Goal: Task Accomplishment & Management: Complete application form

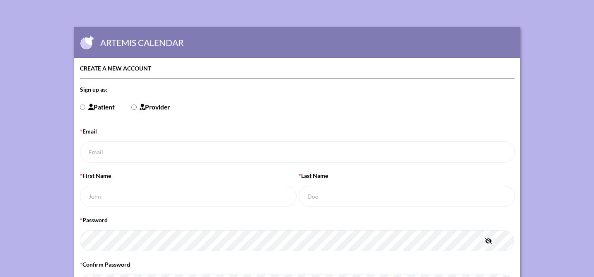
click at [83, 106] on input "Patient" at bounding box center [82, 106] width 5 height 5
radio input "true"
click at [104, 148] on input "* Email" at bounding box center [298, 151] width 436 height 21
type input "[EMAIL_ADDRESS][DOMAIN_NAME]"
type input "[PERSON_NAME]"
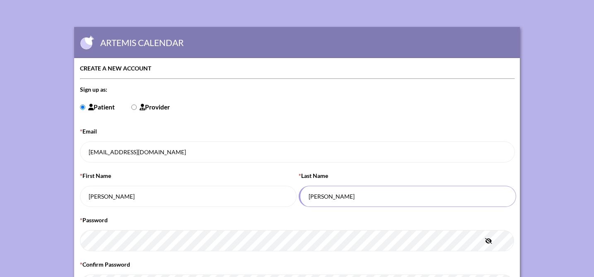
drag, startPoint x: 327, startPoint y: 197, endPoint x: 303, endPoint y: 195, distance: 24.1
click at [303, 195] on input "[PERSON_NAME]" at bounding box center [407, 196] width 217 height 21
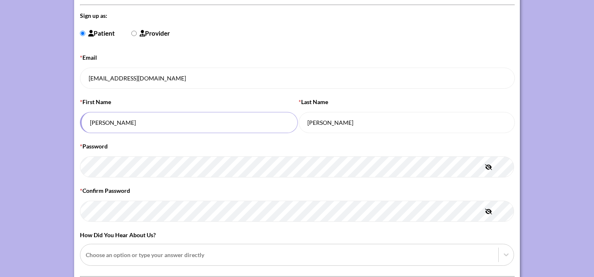
scroll to position [117, 0]
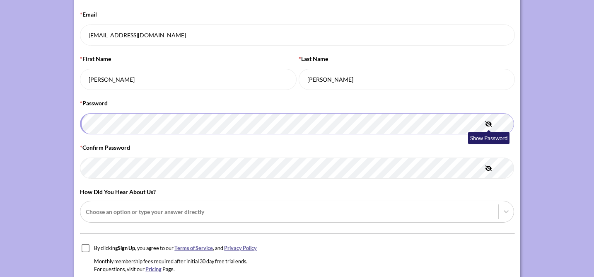
type input "[PERSON_NAME]"
click at [488, 124] on icon "button" at bounding box center [488, 123] width 7 height 5
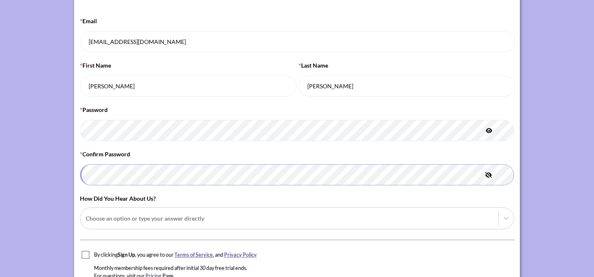
scroll to position [150, 0]
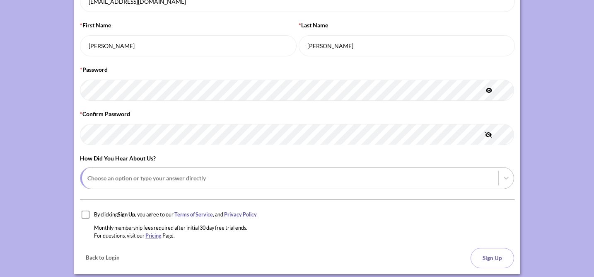
click at [142, 180] on div at bounding box center [289, 178] width 405 height 10
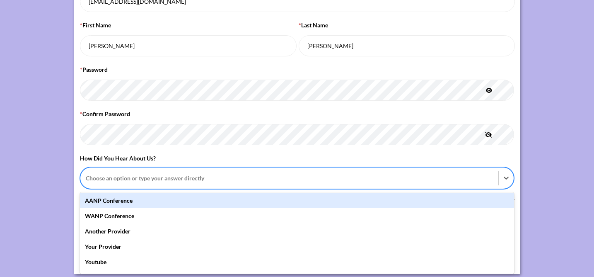
scroll to position [66, 0]
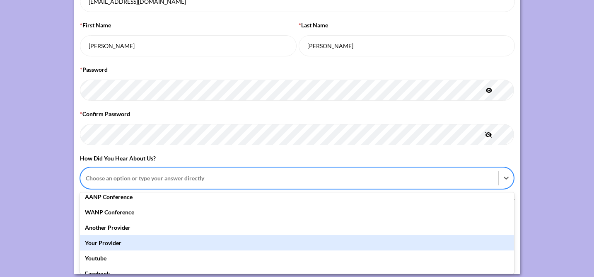
click at [105, 242] on div "Your Provider" at bounding box center [297, 242] width 434 height 15
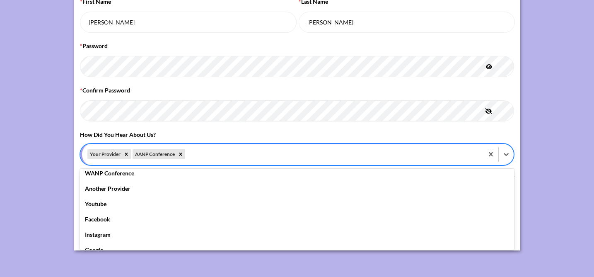
scroll to position [51, 0]
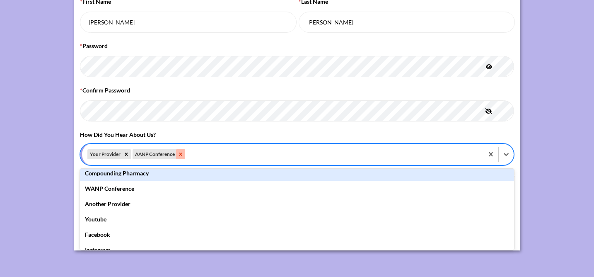
click at [181, 153] on icon "Remove AANP Conference" at bounding box center [180, 154] width 3 height 3
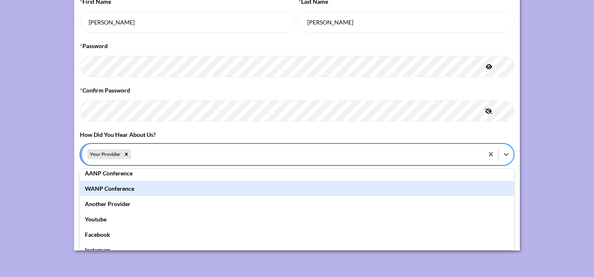
click at [415, 187] on div "WANP Conference" at bounding box center [297, 188] width 434 height 15
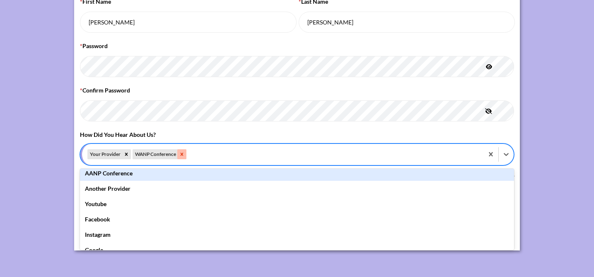
click at [184, 154] on icon "Remove WANP Conference" at bounding box center [182, 154] width 6 height 6
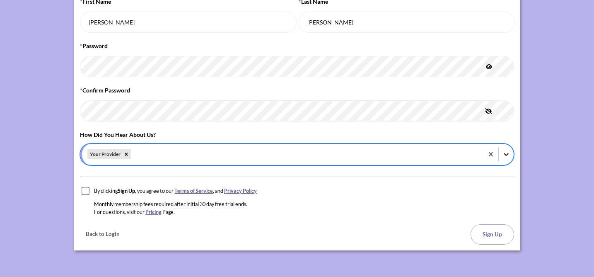
click at [504, 154] on icon at bounding box center [506, 154] width 8 height 8
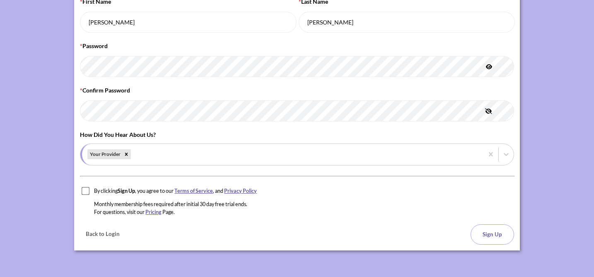
click at [86, 191] on input "checkbox" at bounding box center [86, 190] width 8 height 8
checkbox input "true"
click at [489, 232] on button "Sign Up" at bounding box center [492, 234] width 43 height 20
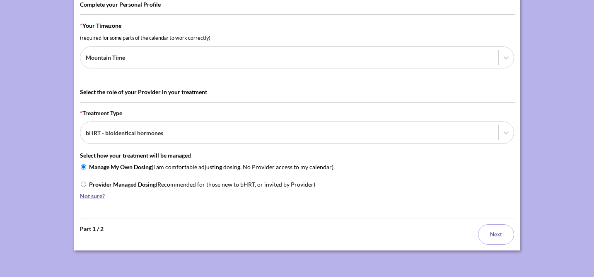
scroll to position [64, 0]
click at [85, 183] on input "Provider Managed Dosing (Recommended for those new to bHRT, or invited by Provi…" at bounding box center [83, 183] width 5 height 5
radio input "true"
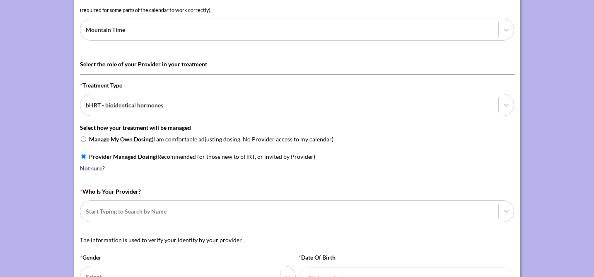
scroll to position [117, 0]
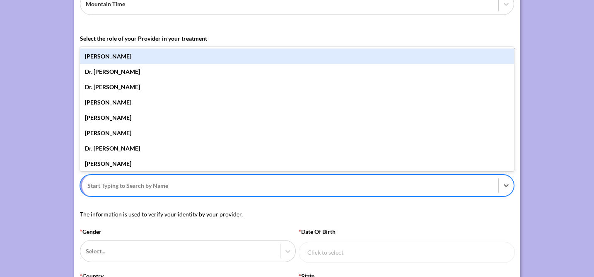
click at [114, 187] on div at bounding box center [289, 185] width 405 height 10
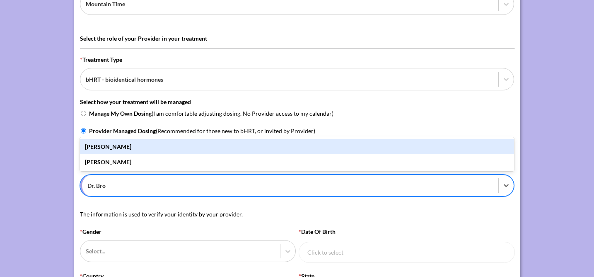
type input "[PERSON_NAME]"
click at [112, 146] on div "[PERSON_NAME]" at bounding box center [297, 146] width 434 height 15
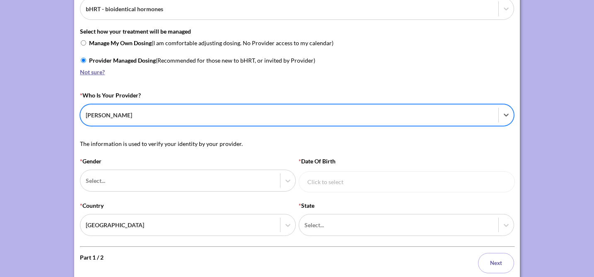
scroll to position [204, 0]
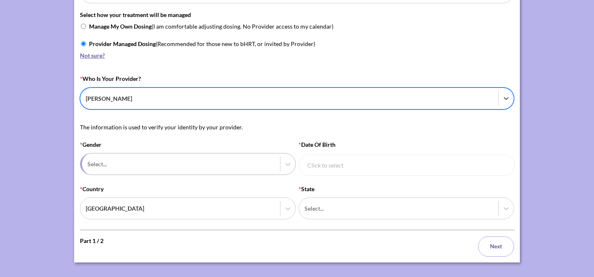
click at [113, 165] on div at bounding box center [180, 164] width 187 height 10
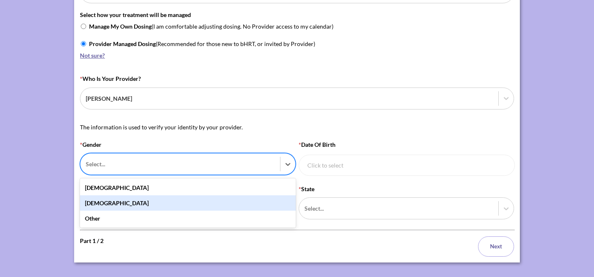
click at [101, 204] on div "[DEMOGRAPHIC_DATA]" at bounding box center [187, 202] width 215 height 15
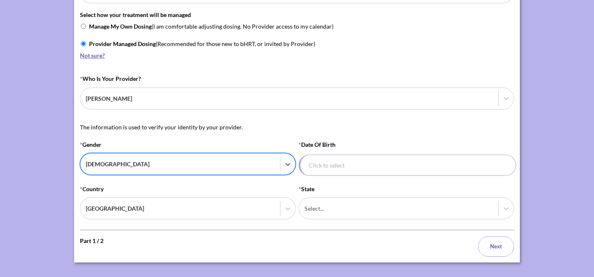
click at [347, 168] on input "* Date of Birth" at bounding box center [407, 165] width 217 height 21
select select "7"
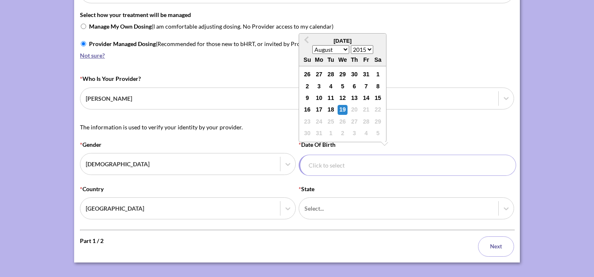
click at [365, 51] on select "1930 1931 1932 1933 1934 1935 1936 1937 1938 1939 1940 1941 1942 1943 1944 1945…" at bounding box center [362, 49] width 22 height 9
select select "1963"
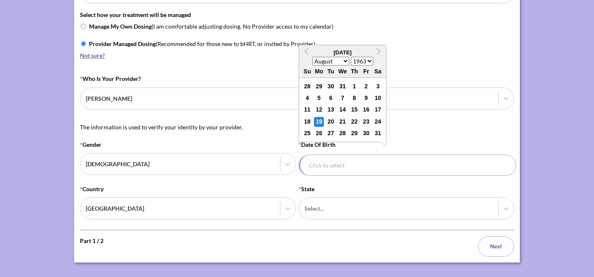
click at [336, 61] on select "January February March April May June July August September October November De…" at bounding box center [330, 61] width 37 height 9
select select "5"
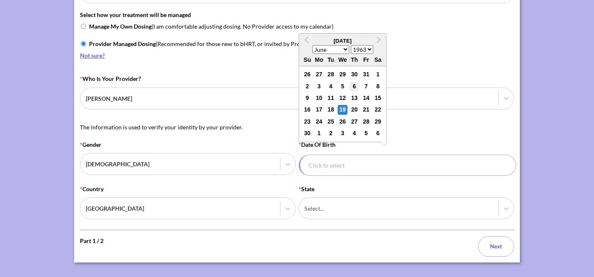
click at [355, 86] on div "6" at bounding box center [355, 87] width 10 height 10
type input "[DATE]"
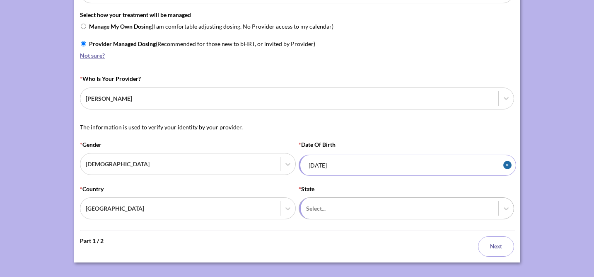
click at [358, 208] on div at bounding box center [399, 208] width 187 height 10
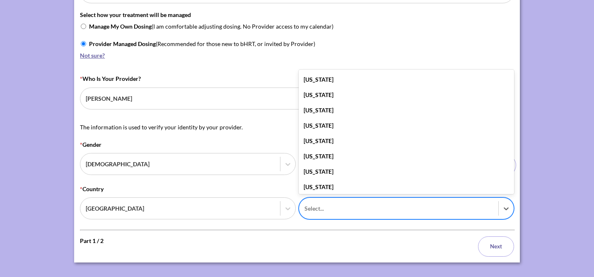
scroll to position [645, 0]
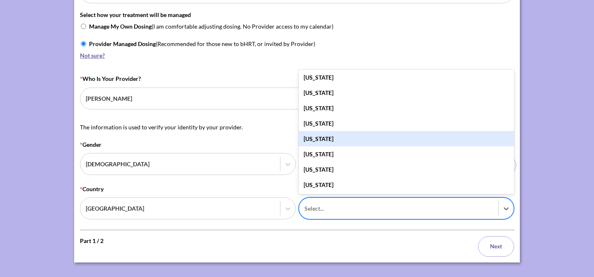
click at [311, 141] on div "[US_STATE]" at bounding box center [406, 138] width 215 height 15
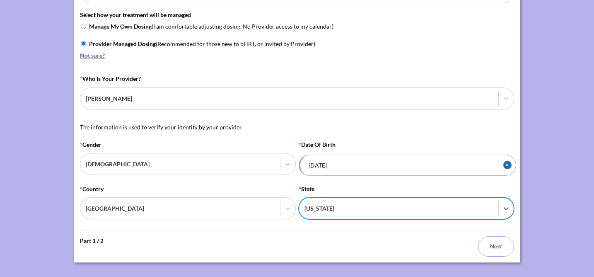
scroll to position [216, 0]
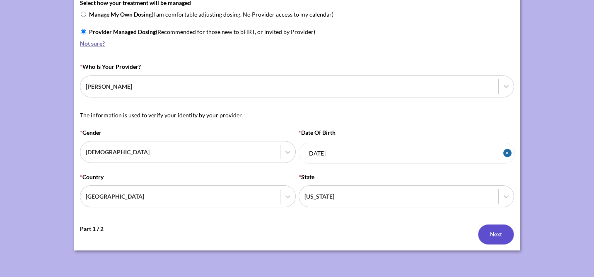
click at [496, 235] on button "Next" at bounding box center [496, 234] width 36 height 20
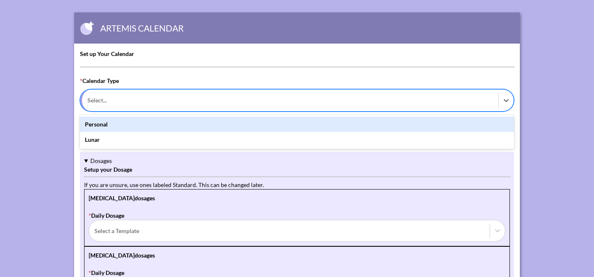
click at [102, 99] on div at bounding box center [289, 100] width 405 height 10
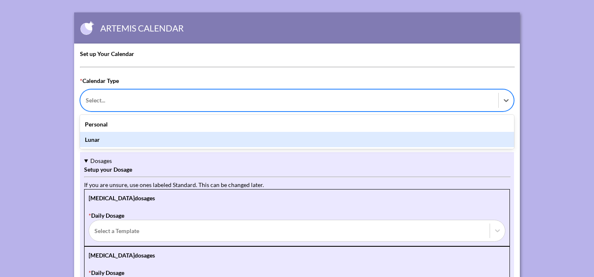
click at [94, 140] on div "Lunar" at bounding box center [297, 139] width 434 height 15
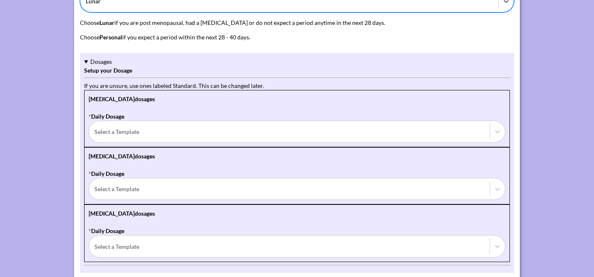
scroll to position [122, 0]
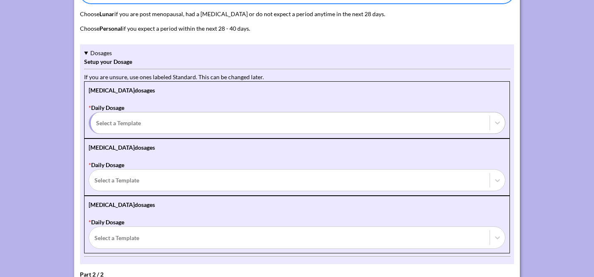
click at [117, 126] on div at bounding box center [290, 123] width 388 height 10
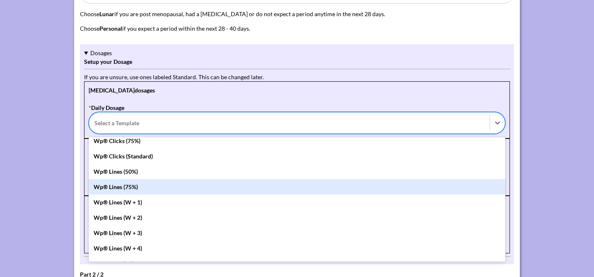
scroll to position [125, 0]
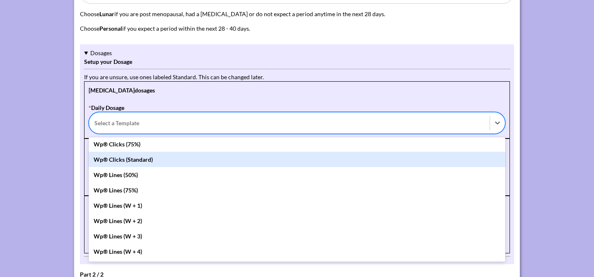
click at [116, 162] on div "Wp® Clicks (Standard)" at bounding box center [297, 159] width 417 height 15
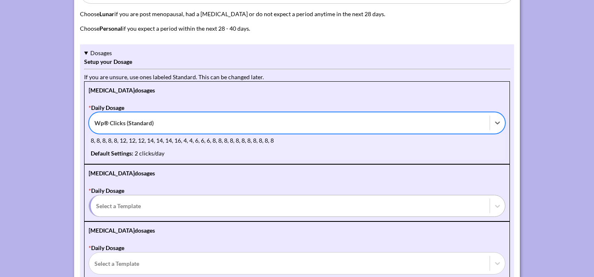
click at [121, 200] on div "Select a Template" at bounding box center [289, 205] width 401 height 21
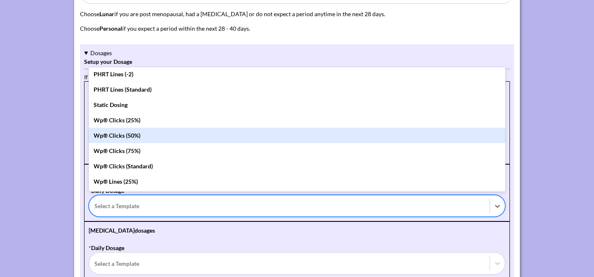
scroll to position [143, 0]
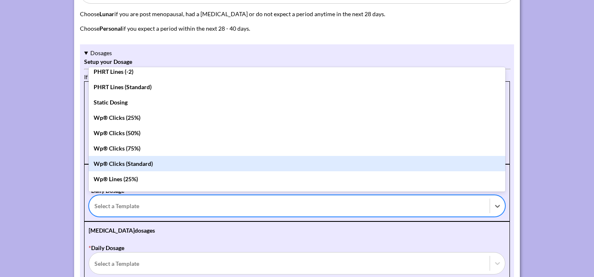
click at [123, 164] on div "Wp® Clicks (Standard)" at bounding box center [297, 163] width 417 height 15
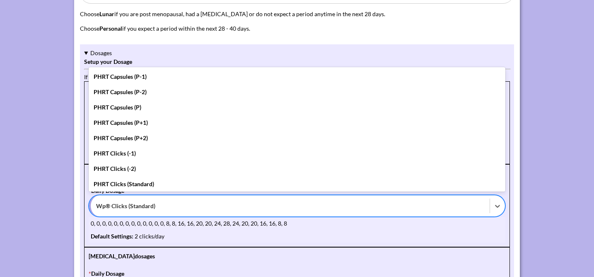
click at [132, 205] on div at bounding box center [290, 205] width 388 height 10
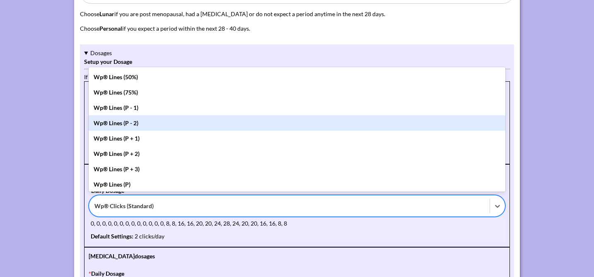
scroll to position [262, 0]
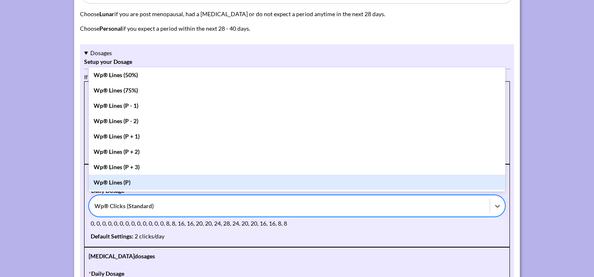
click at [195, 238] on div "Default Settings: 2 clicks / day" at bounding box center [297, 236] width 413 height 9
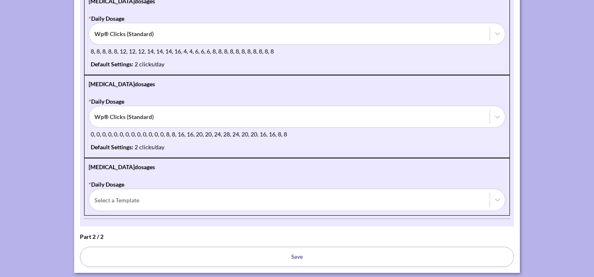
scroll to position [219, 0]
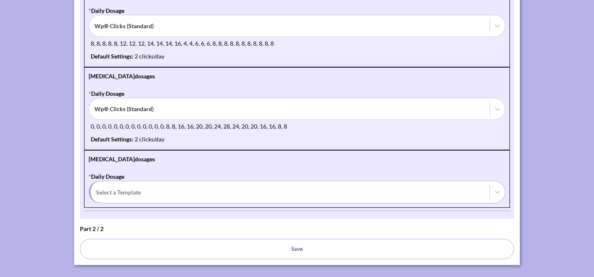
click at [133, 194] on div at bounding box center [290, 192] width 388 height 10
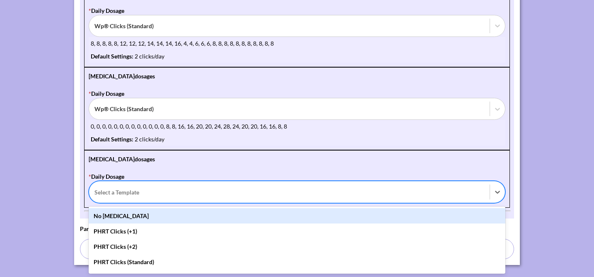
click at [125, 216] on div "No [MEDICAL_DATA]" at bounding box center [297, 215] width 417 height 15
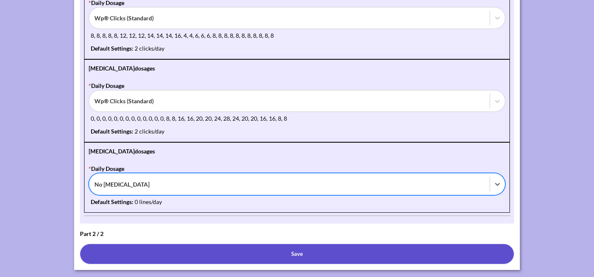
scroll to position [246, 0]
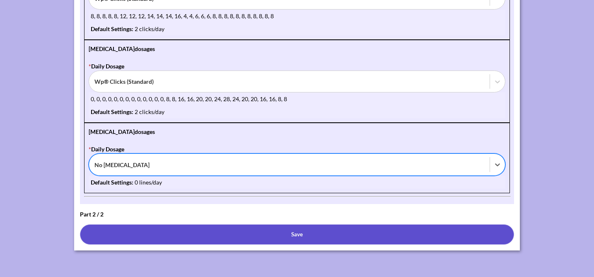
click at [297, 232] on button "Save" at bounding box center [297, 234] width 434 height 20
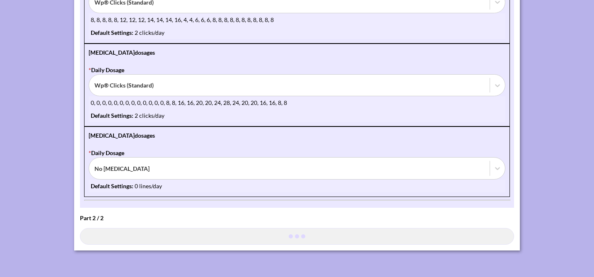
scroll to position [243, 0]
